Goal: Information Seeking & Learning: Learn about a topic

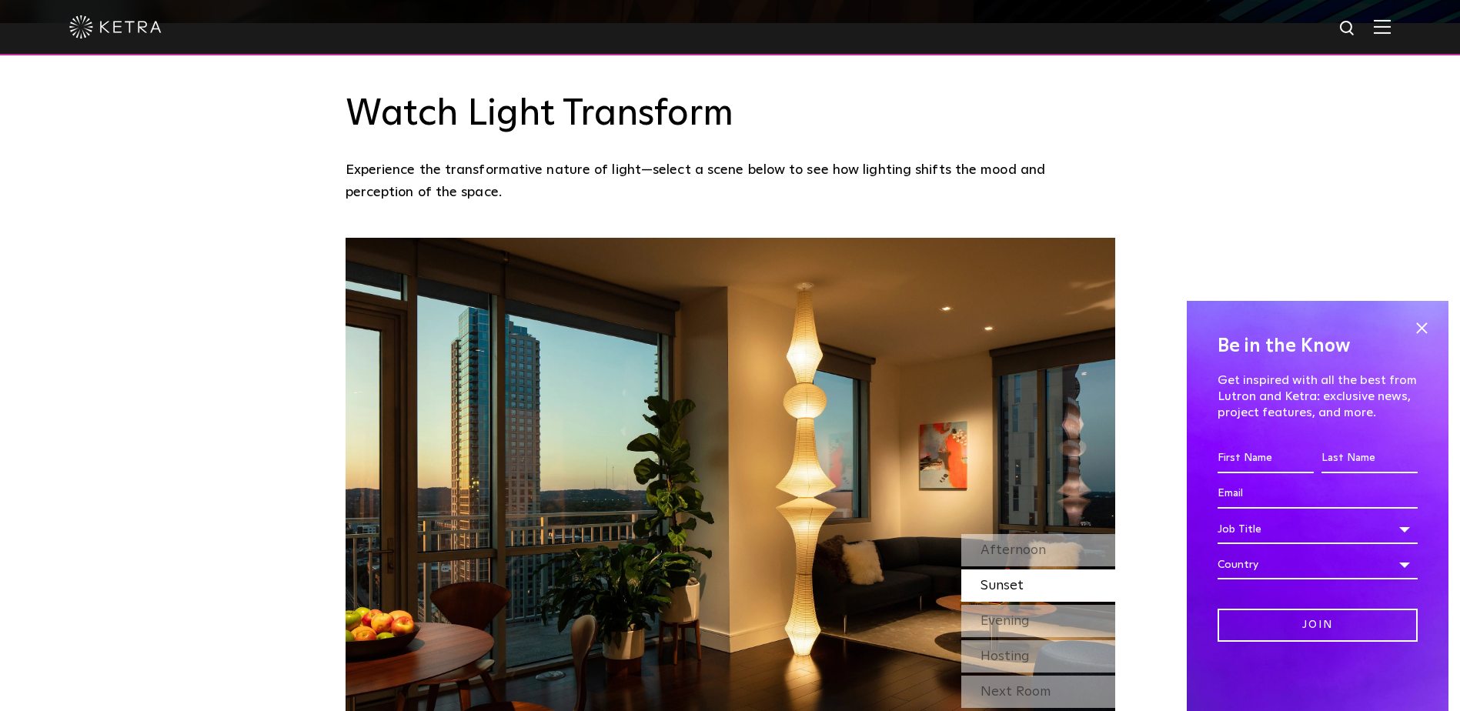
scroll to position [1290, 0]
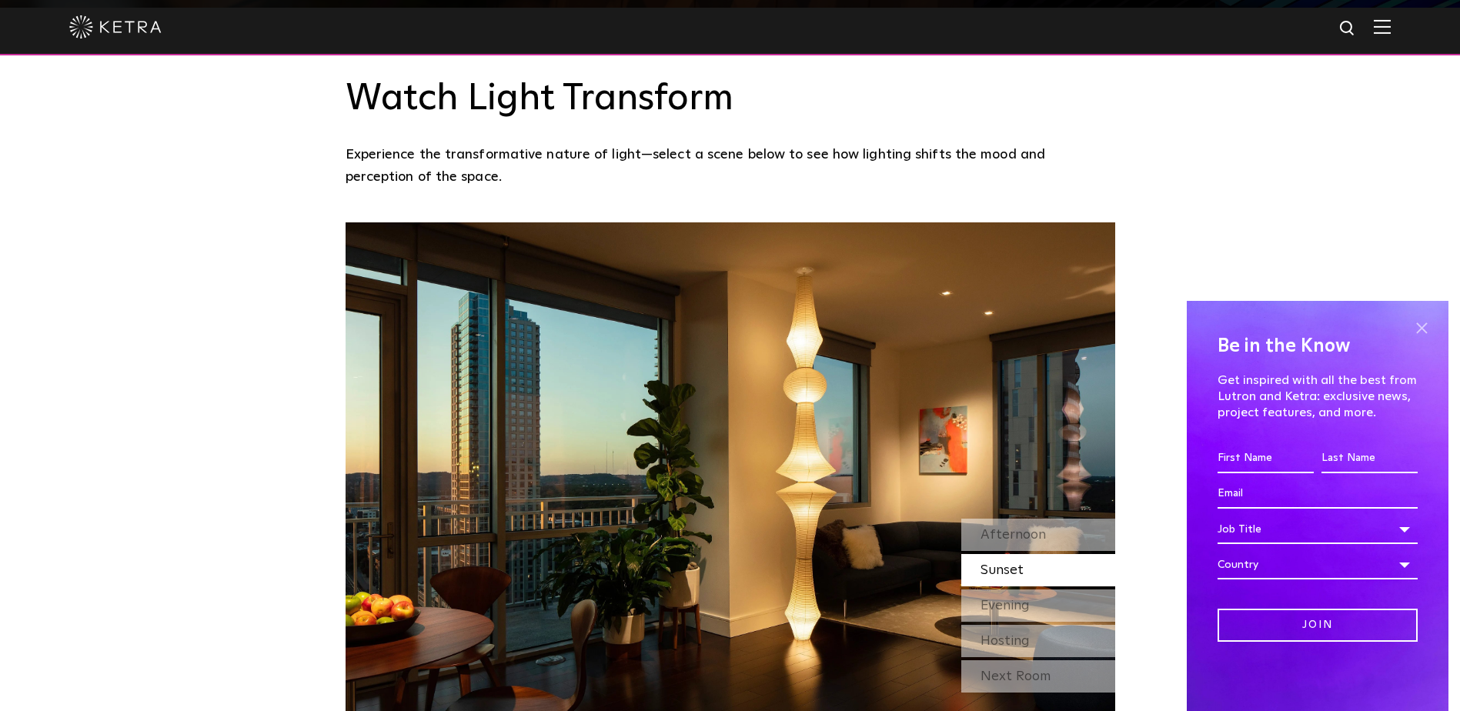
click at [1420, 322] on span at bounding box center [1421, 327] width 23 height 23
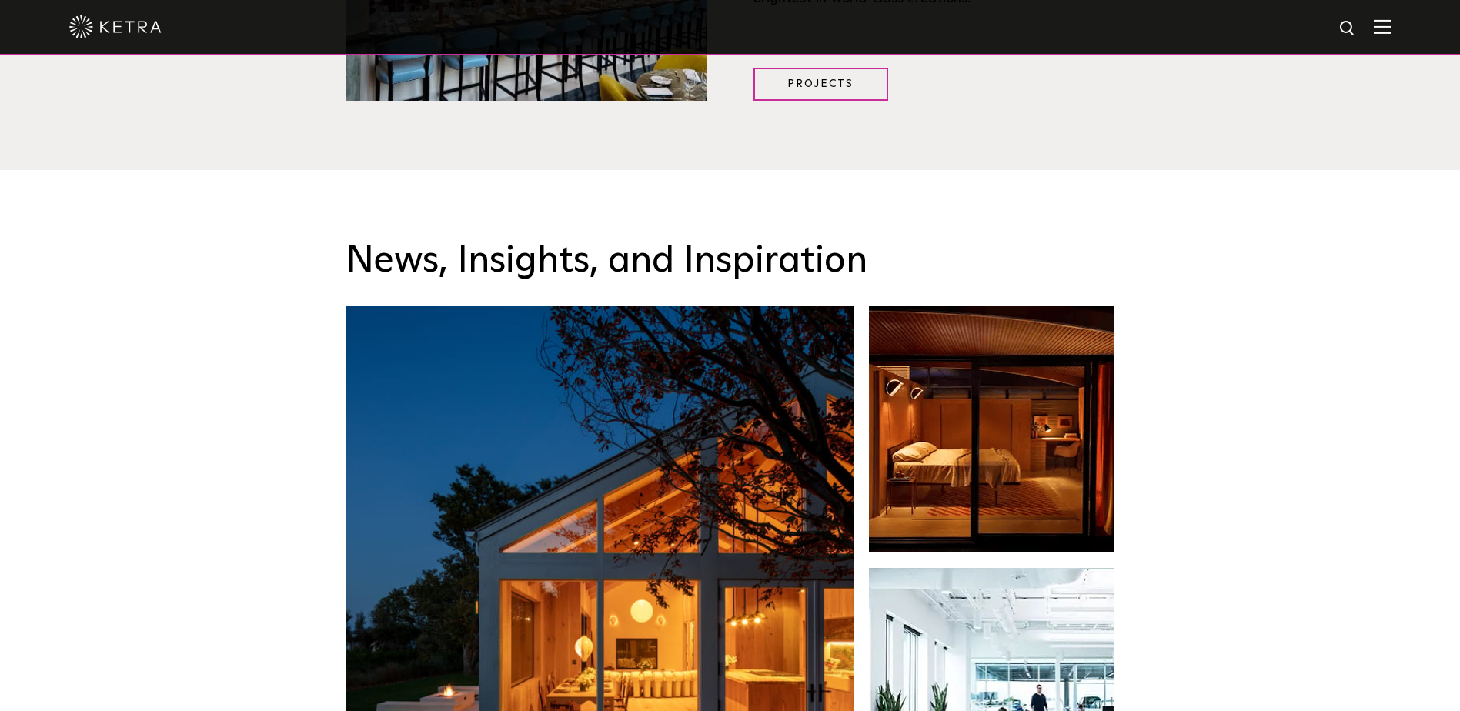
scroll to position [2358, 0]
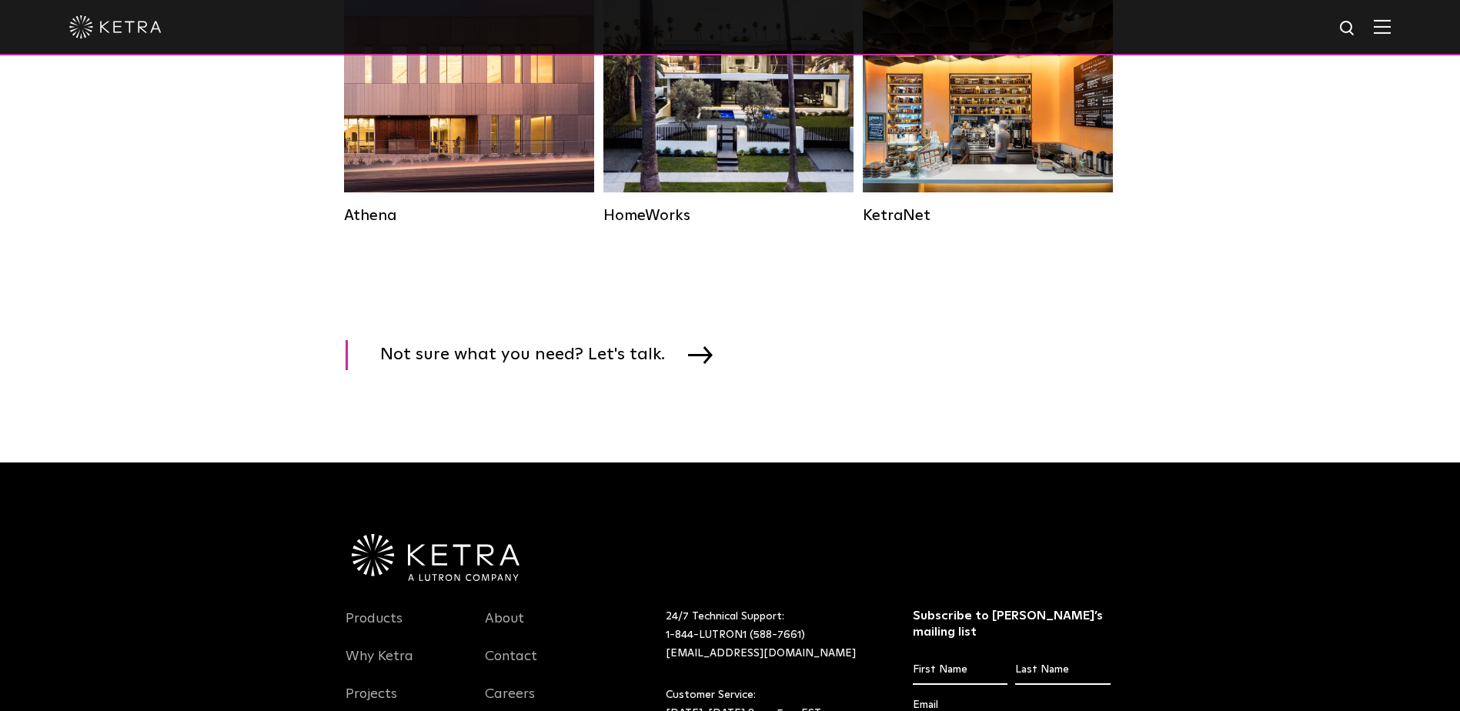
scroll to position [1924, 0]
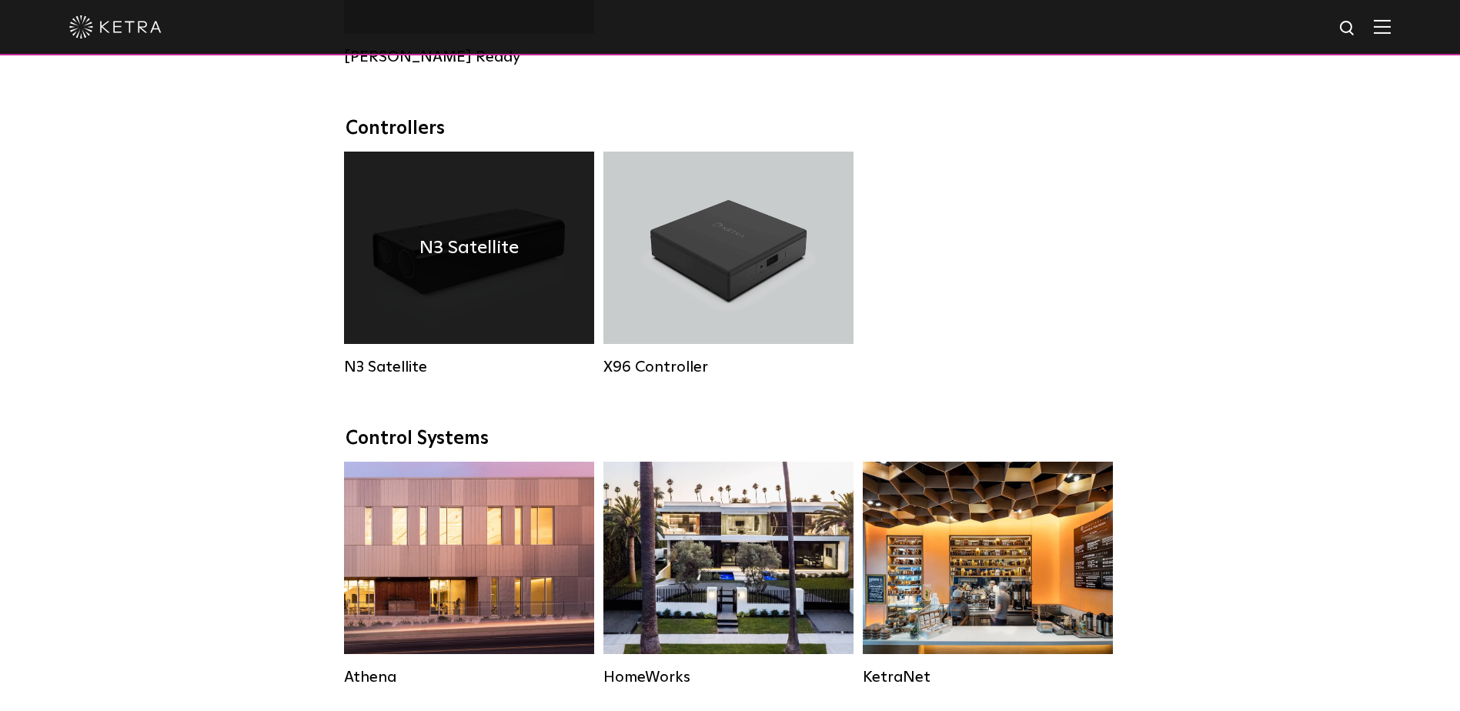
click at [404, 257] on div "N3 Satellite" at bounding box center [469, 248] width 250 height 192
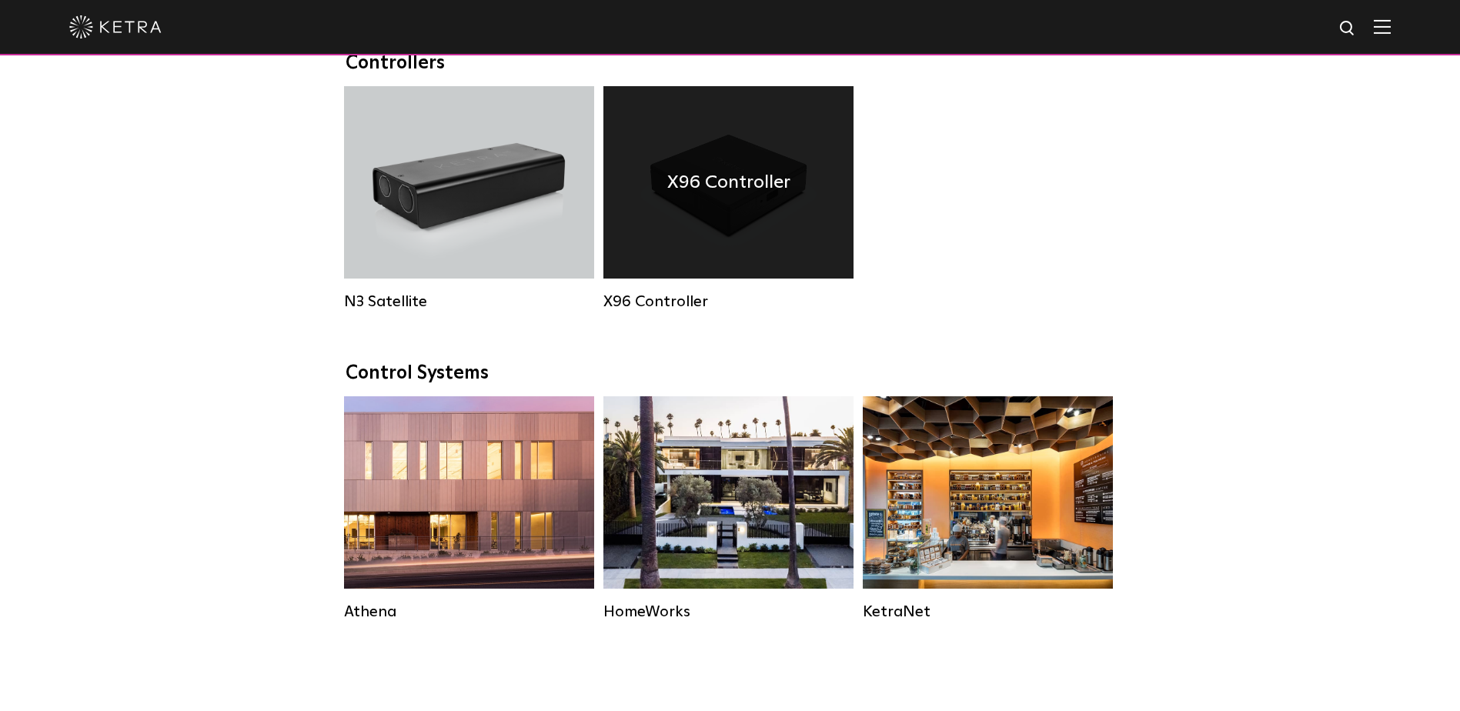
scroll to position [1979, 0]
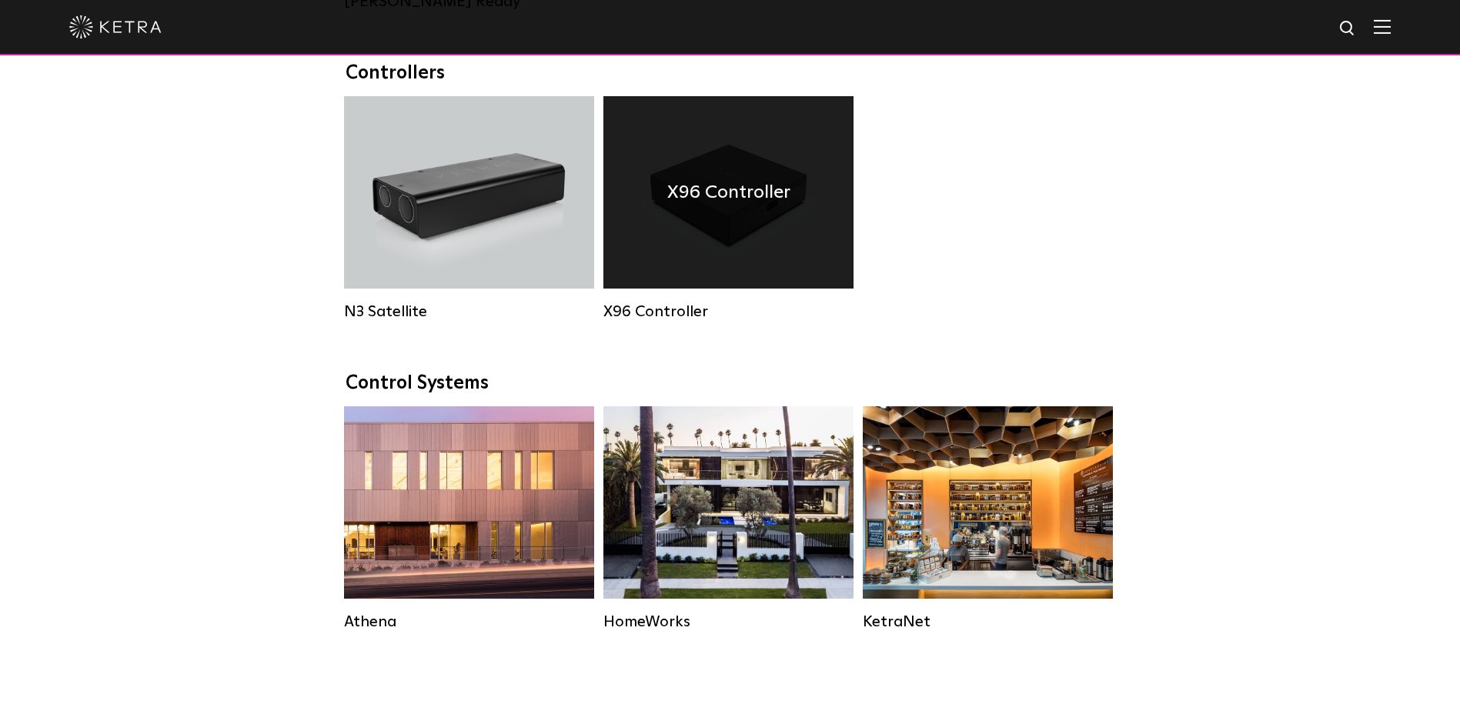
click at [677, 207] on h4 "X96 Controller" at bounding box center [728, 192] width 123 height 29
